Goal: Purchase product/service

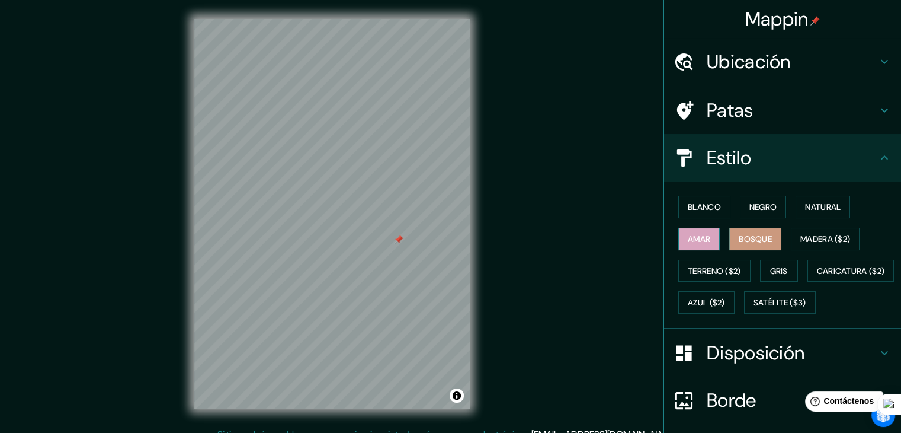
click at [696, 231] on font "Amar" at bounding box center [699, 238] width 23 height 15
click at [703, 215] on button "Blanco" at bounding box center [705, 207] width 52 height 23
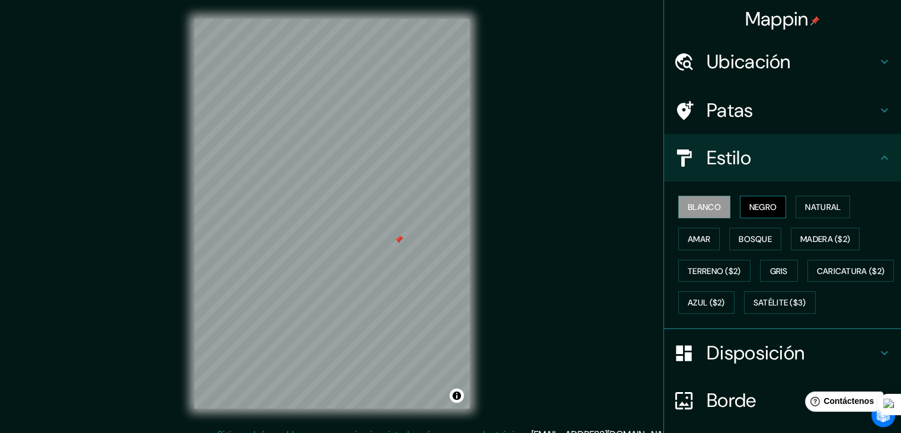
click at [740, 215] on button "Negro" at bounding box center [763, 207] width 47 height 23
click at [805, 207] on font "Natural" at bounding box center [823, 207] width 36 height 11
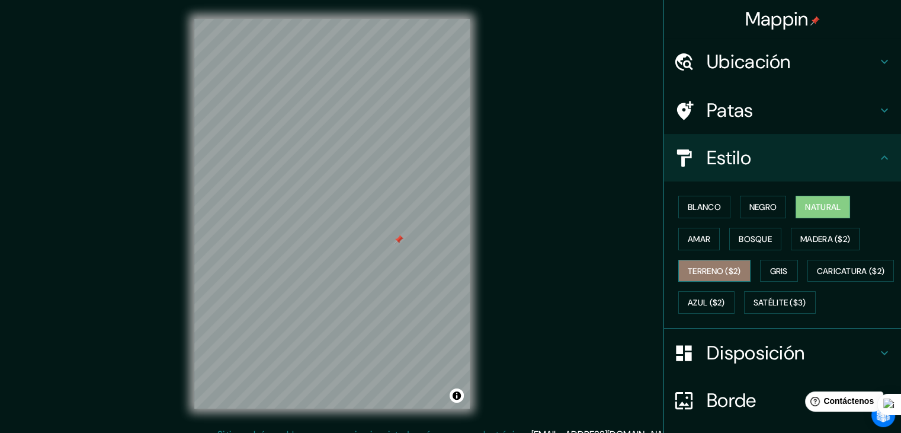
click at [718, 260] on button "Terreno ($2)" at bounding box center [715, 271] width 72 height 23
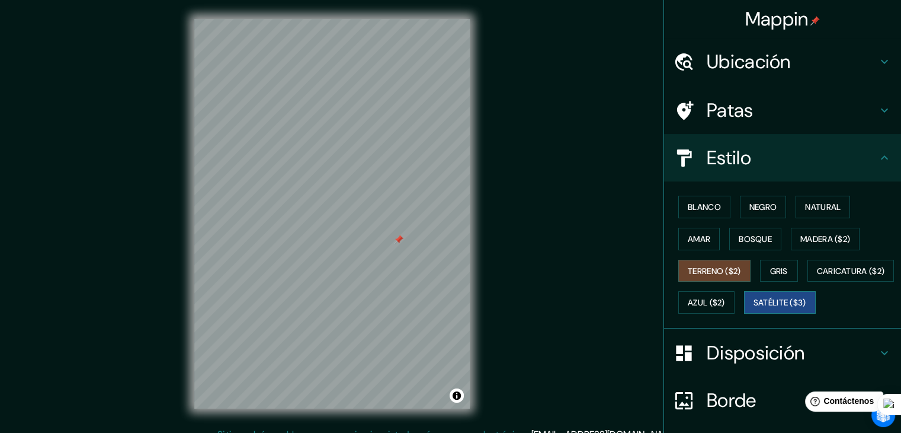
click at [754, 308] on font "Satélite ($3)" at bounding box center [780, 303] width 53 height 11
click at [725, 298] on font "Azul ($2)" at bounding box center [706, 303] width 37 height 11
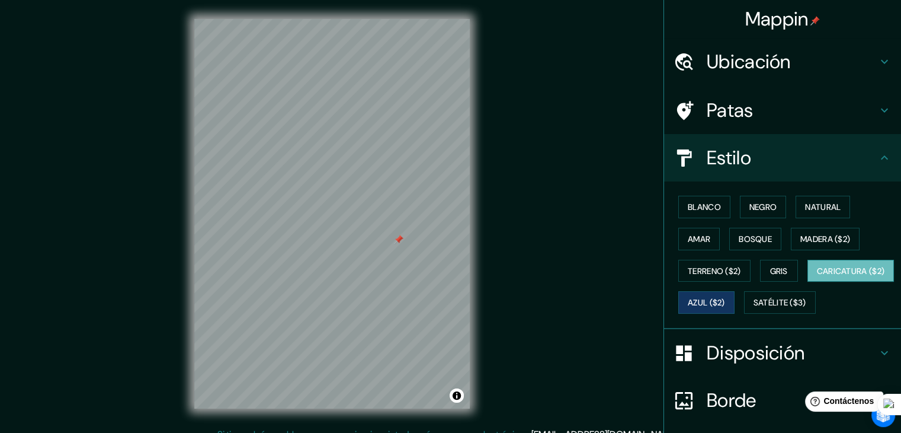
click at [817, 276] on font "Caricatura ($2)" at bounding box center [851, 271] width 68 height 11
click at [688, 276] on font "Terreno ($2)" at bounding box center [714, 270] width 53 height 15
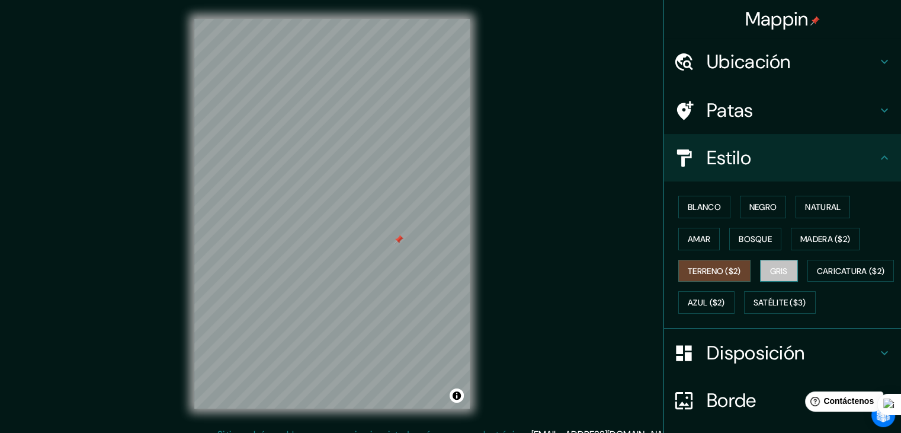
click at [760, 266] on button "Gris" at bounding box center [779, 271] width 38 height 23
click at [754, 246] on button "Bosque" at bounding box center [756, 239] width 52 height 23
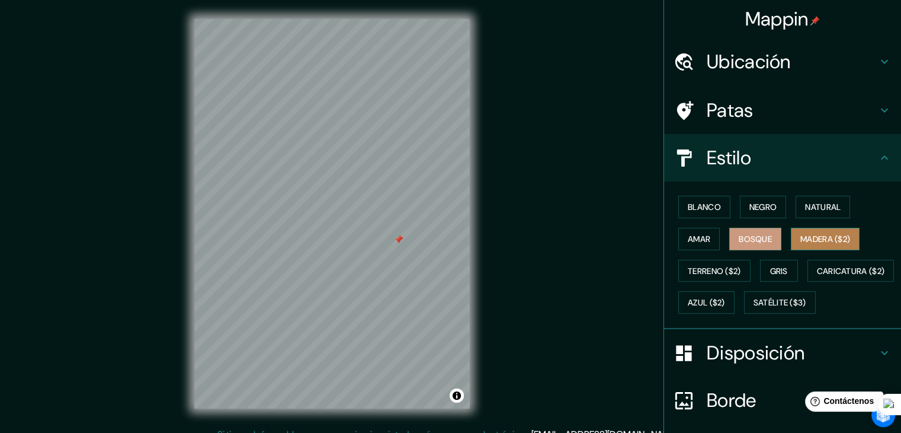
click at [830, 238] on font "Madera ($2)" at bounding box center [826, 239] width 50 height 11
click at [802, 110] on h4 "Patas" at bounding box center [792, 110] width 171 height 24
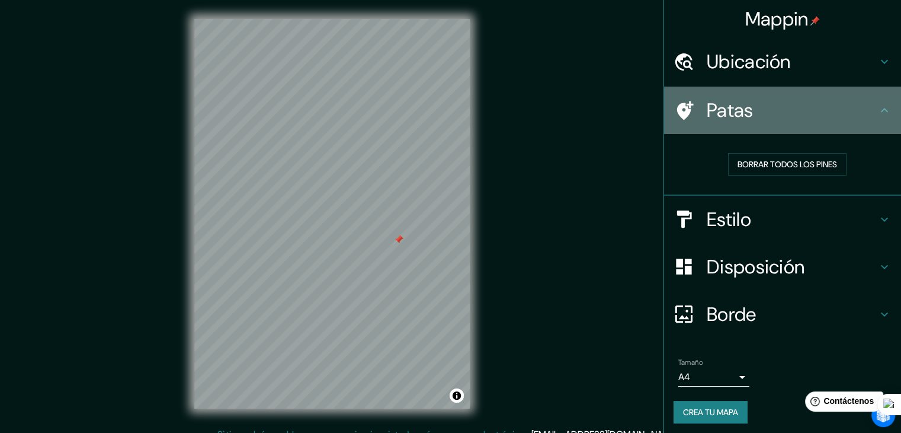
click at [801, 108] on h4 "Patas" at bounding box center [792, 110] width 171 height 24
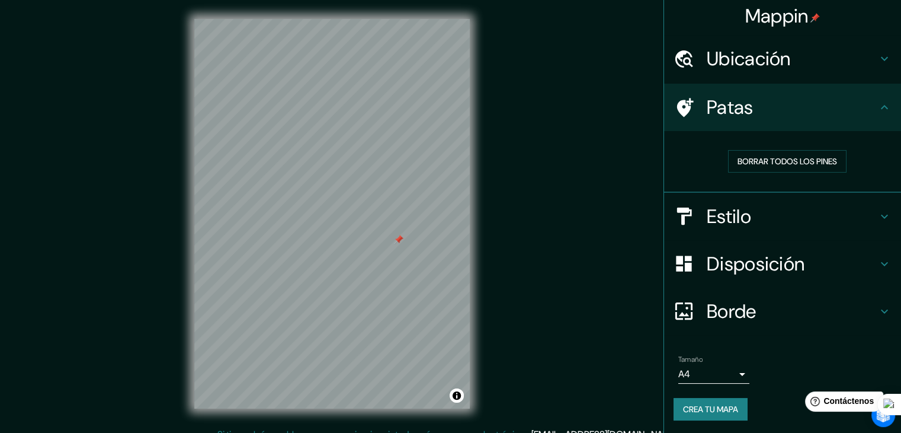
click at [685, 372] on body "Mappin Ubicación Tarapoto, [GEOGRAPHIC_DATA][PERSON_NAME], [GEOGRAPHIC_DATA] Pa…" at bounding box center [450, 216] width 901 height 433
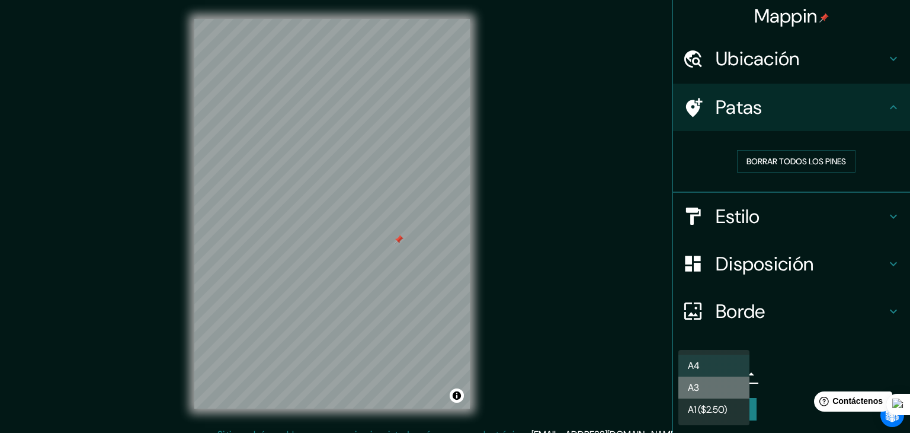
click at [698, 382] on font "A3" at bounding box center [693, 387] width 11 height 12
